Goal: Transaction & Acquisition: Purchase product/service

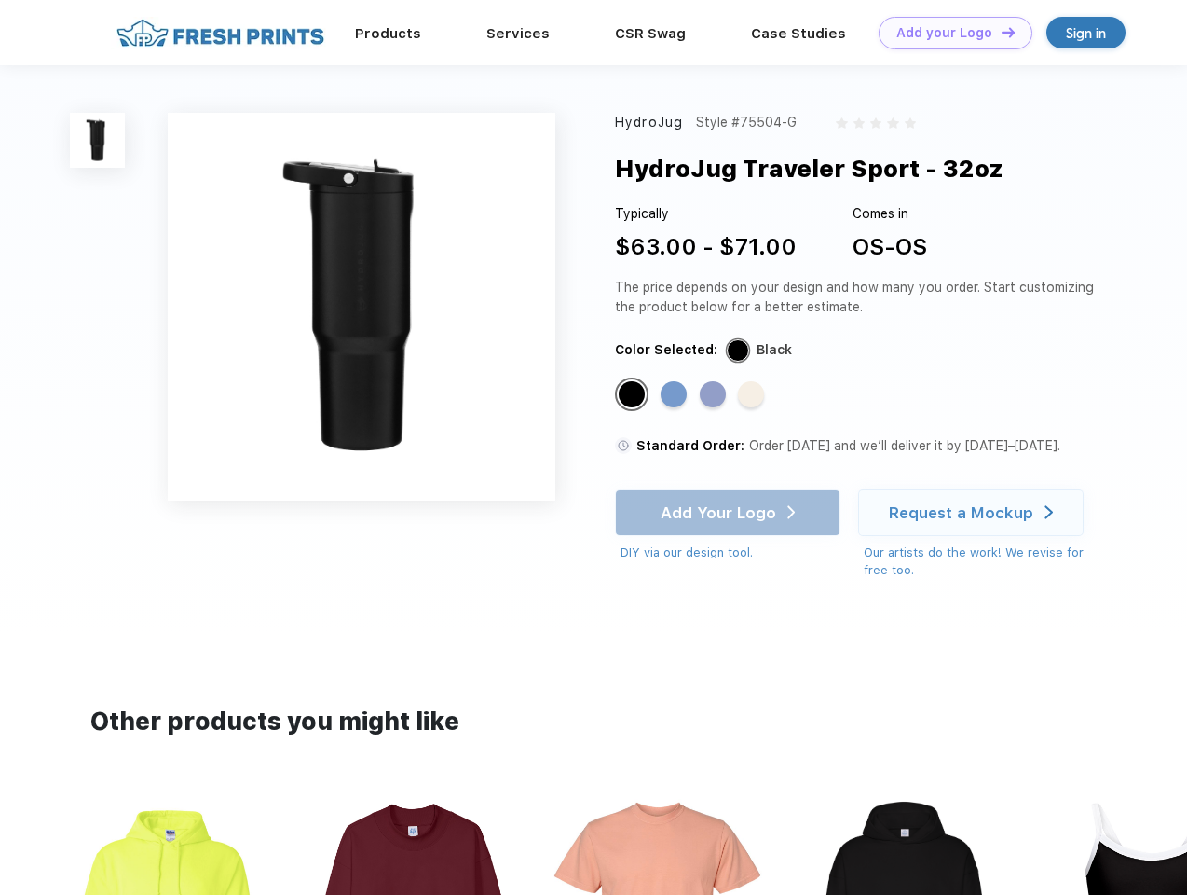
click at [949, 33] on link "Add your Logo Design Tool" at bounding box center [956, 33] width 154 height 33
click at [0, 0] on div "Design Tool" at bounding box center [0, 0] width 0 height 0
click at [1000, 32] on link "Add your Logo Design Tool" at bounding box center [956, 33] width 154 height 33
click at [98, 140] on img at bounding box center [97, 140] width 55 height 55
click at [634, 395] on div "Standard Color" at bounding box center [632, 394] width 26 height 26
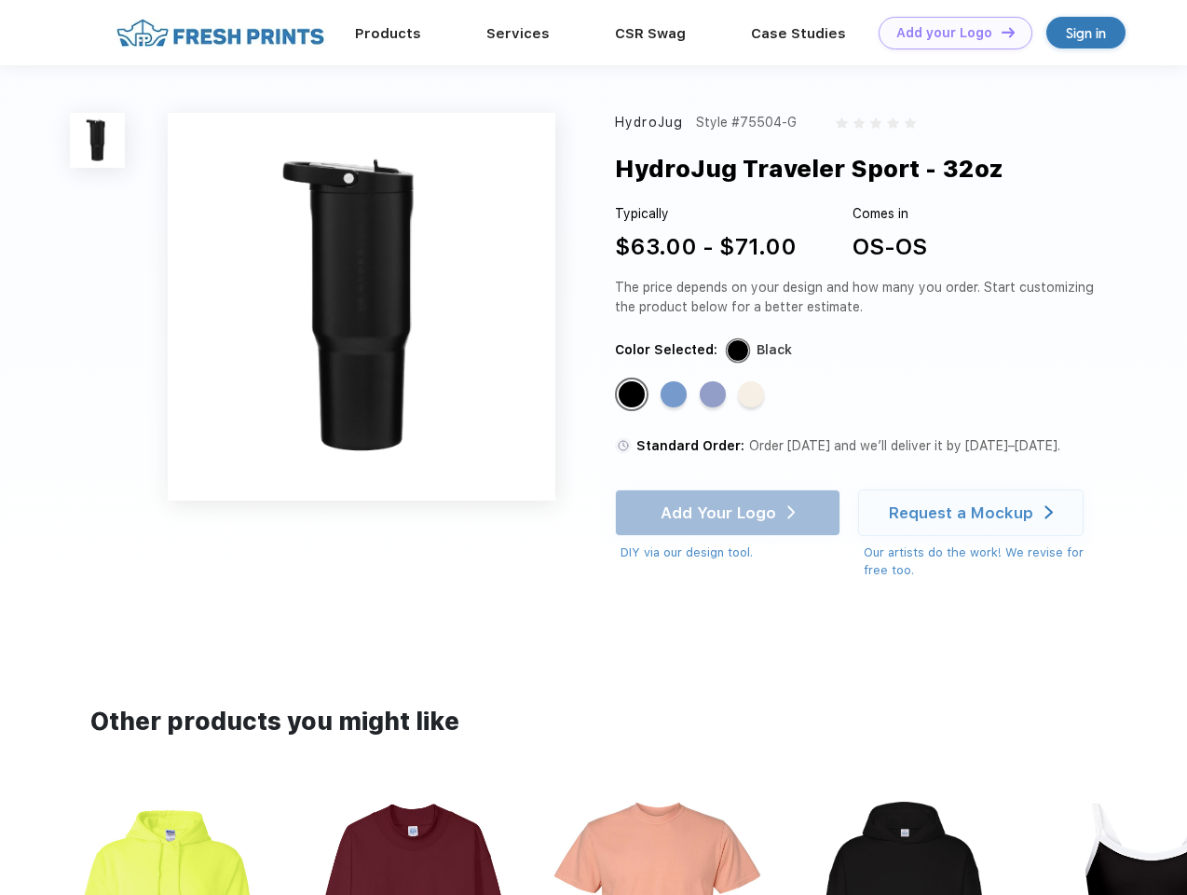
click at [676, 395] on div "Standard Color" at bounding box center [674, 394] width 26 height 26
click at [715, 395] on div "Standard Color" at bounding box center [713, 394] width 26 height 26
click at [753, 395] on div "Standard Color" at bounding box center [751, 394] width 26 height 26
click at [730, 513] on div "Add Your Logo DIY via our design tool. Ah shoot! This product isn't up in our d…" at bounding box center [728, 525] width 226 height 73
click at [974, 513] on div "Request a Mockup" at bounding box center [961, 512] width 144 height 19
